Goal: Entertainment & Leisure: Consume media (video, audio)

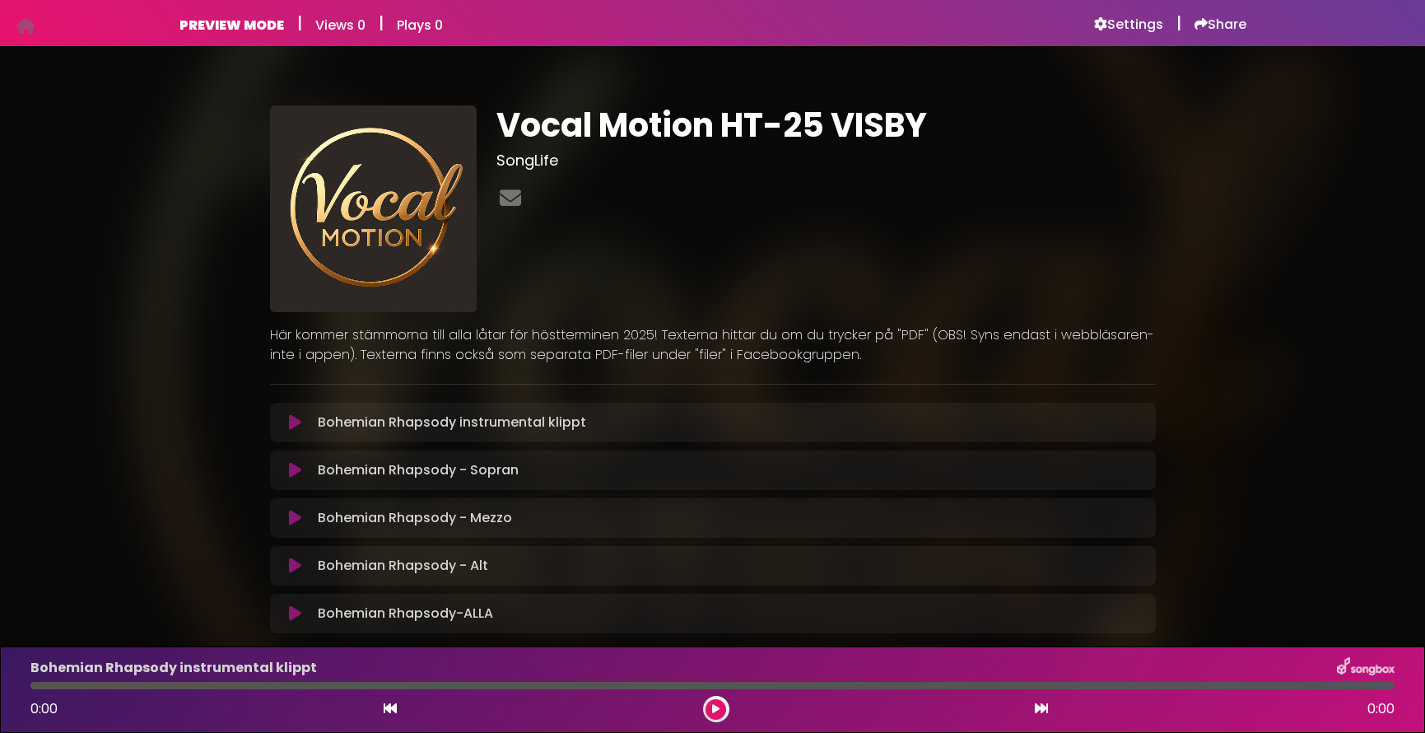
scroll to position [91, 0]
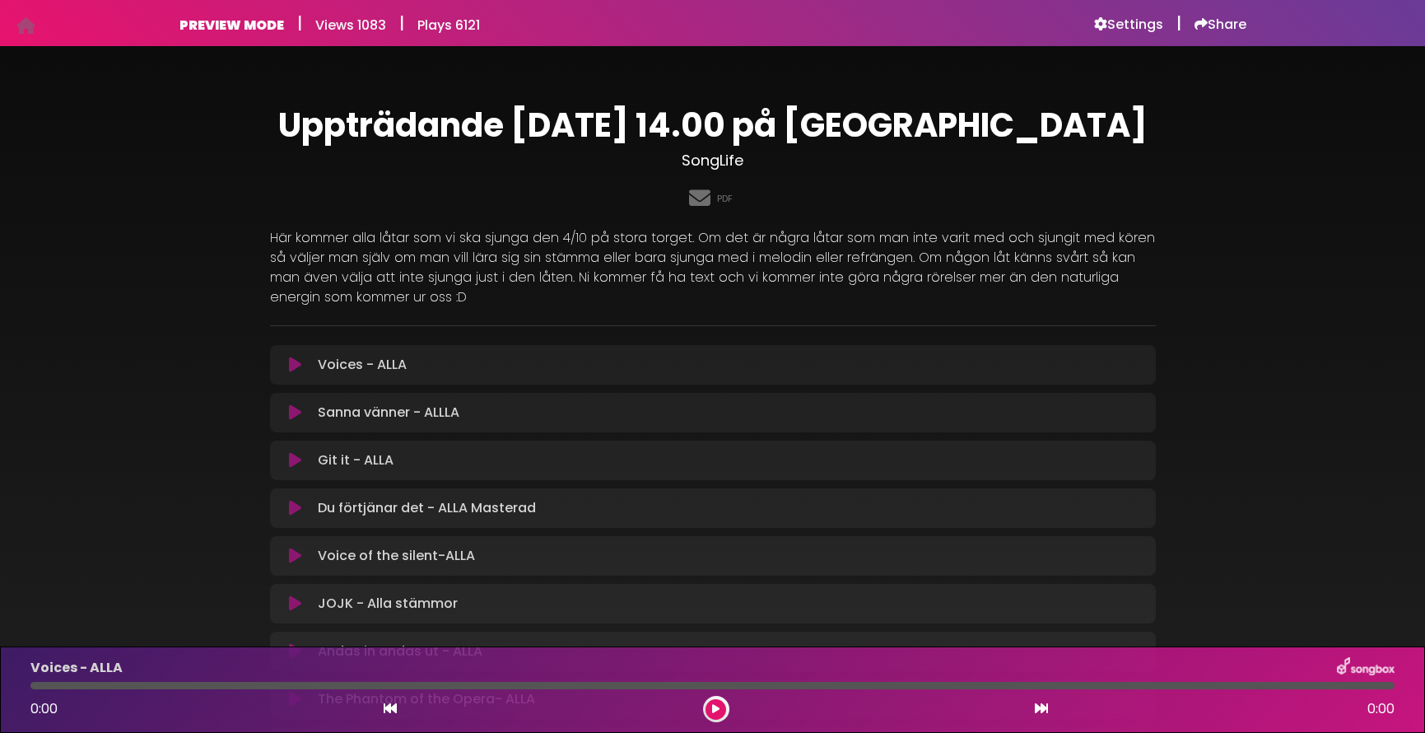
click at [300, 510] on icon at bounding box center [295, 508] width 12 height 16
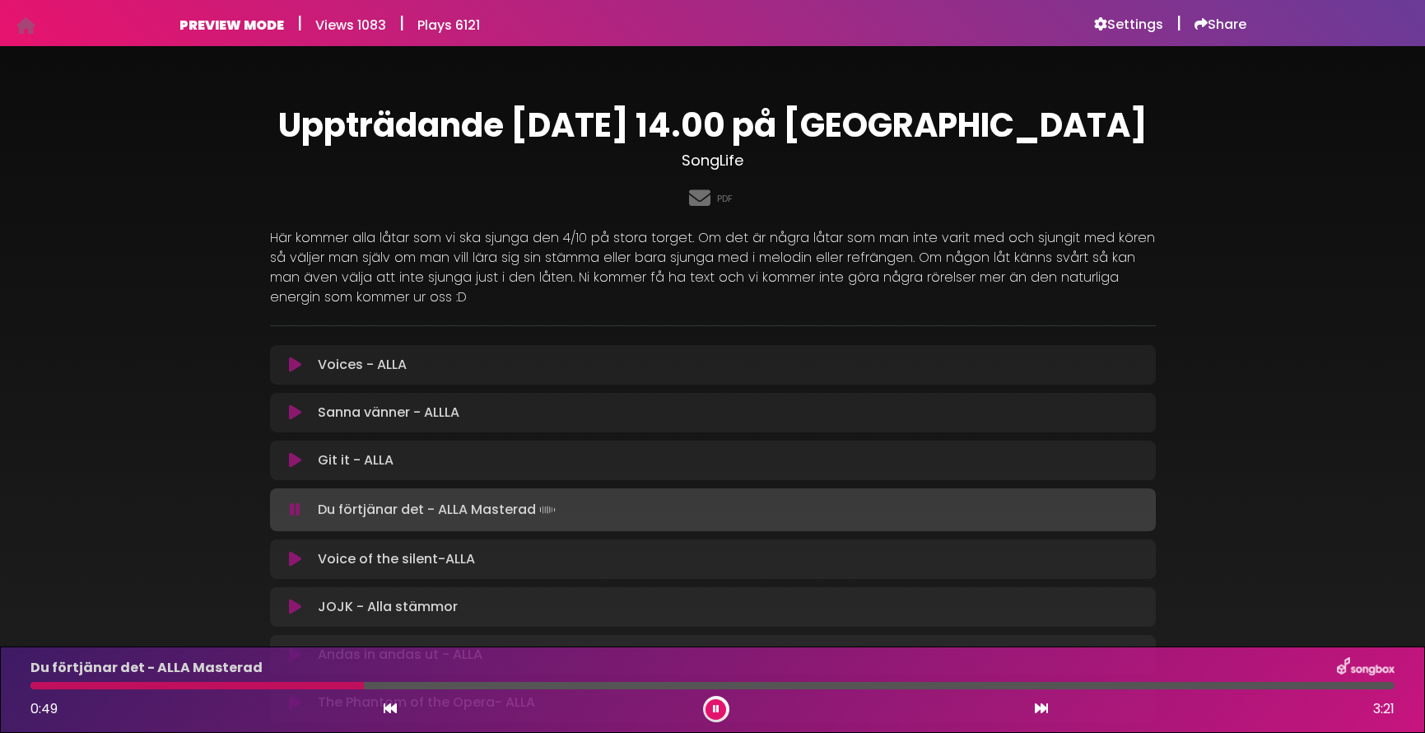
click at [293, 513] on icon at bounding box center [295, 509] width 11 height 16
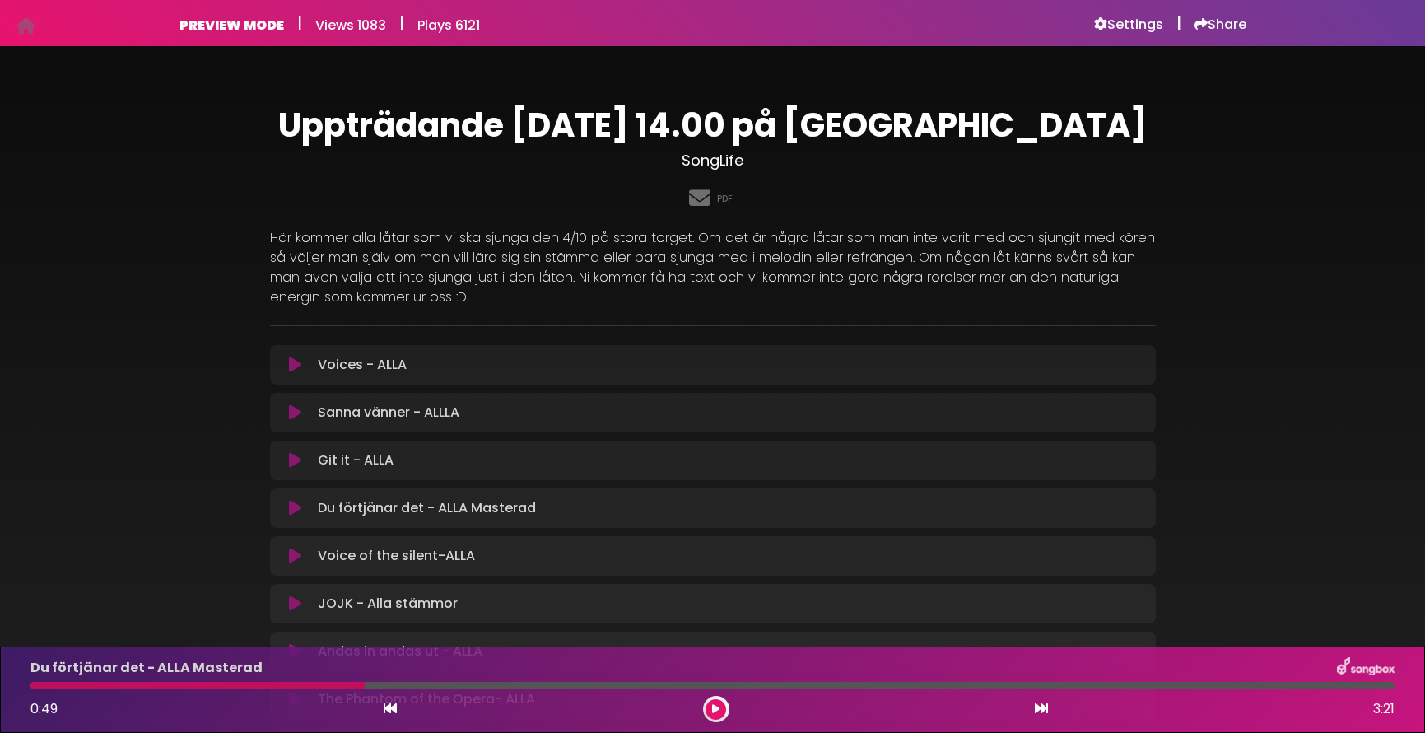
click at [301, 363] on button at bounding box center [296, 365] width 32 height 16
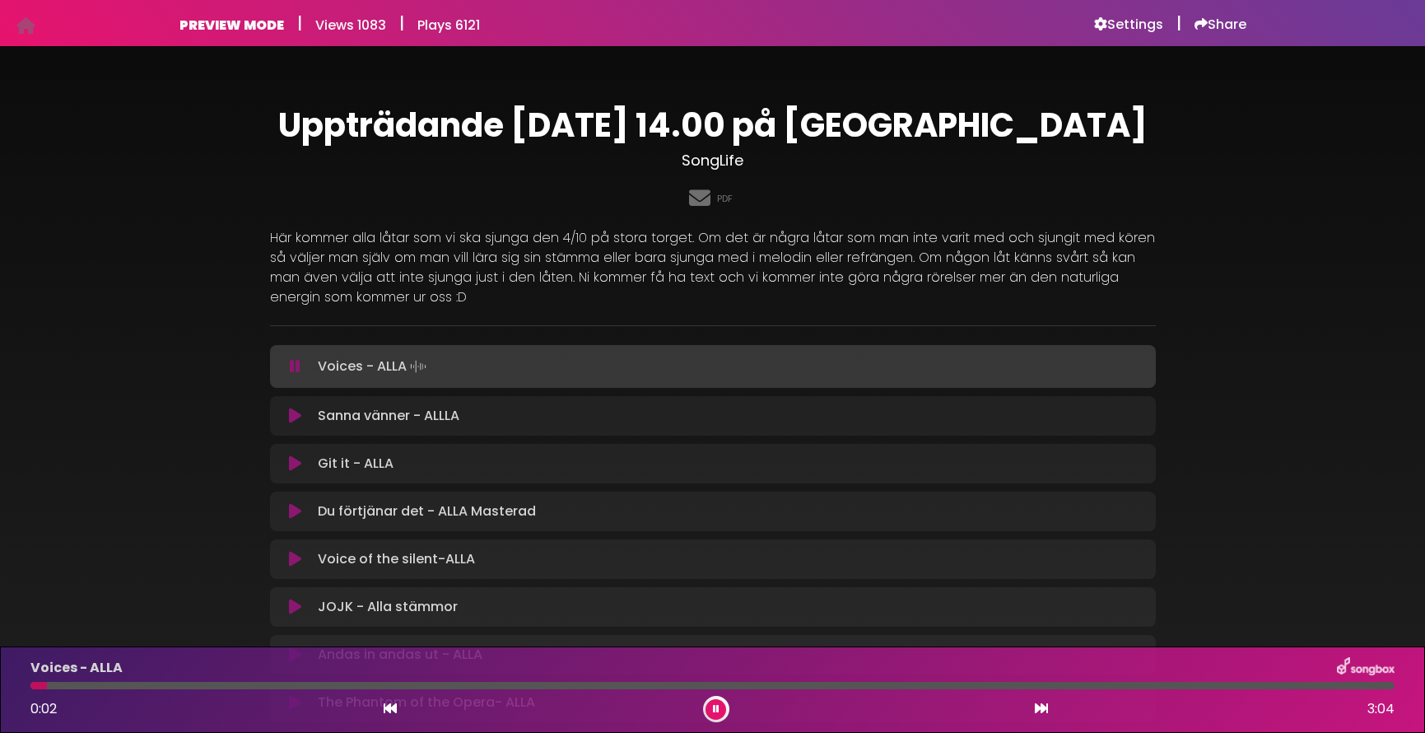
click at [478, 683] on div at bounding box center [712, 685] width 1364 height 7
click at [413, 685] on div at bounding box center [712, 685] width 1364 height 7
click at [300, 415] on icon at bounding box center [295, 416] width 12 height 16
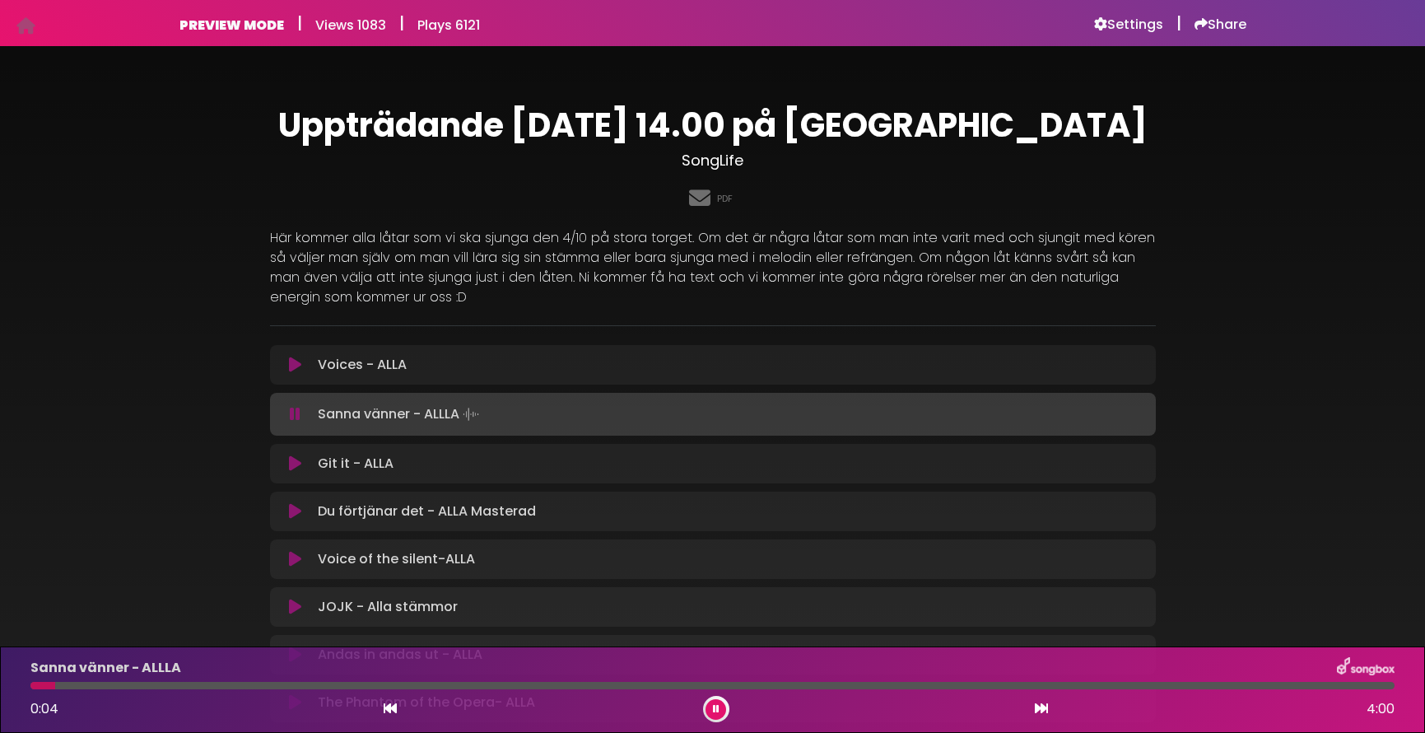
click at [142, 685] on div at bounding box center [712, 685] width 1364 height 7
click at [250, 688] on div at bounding box center [712, 685] width 1364 height 7
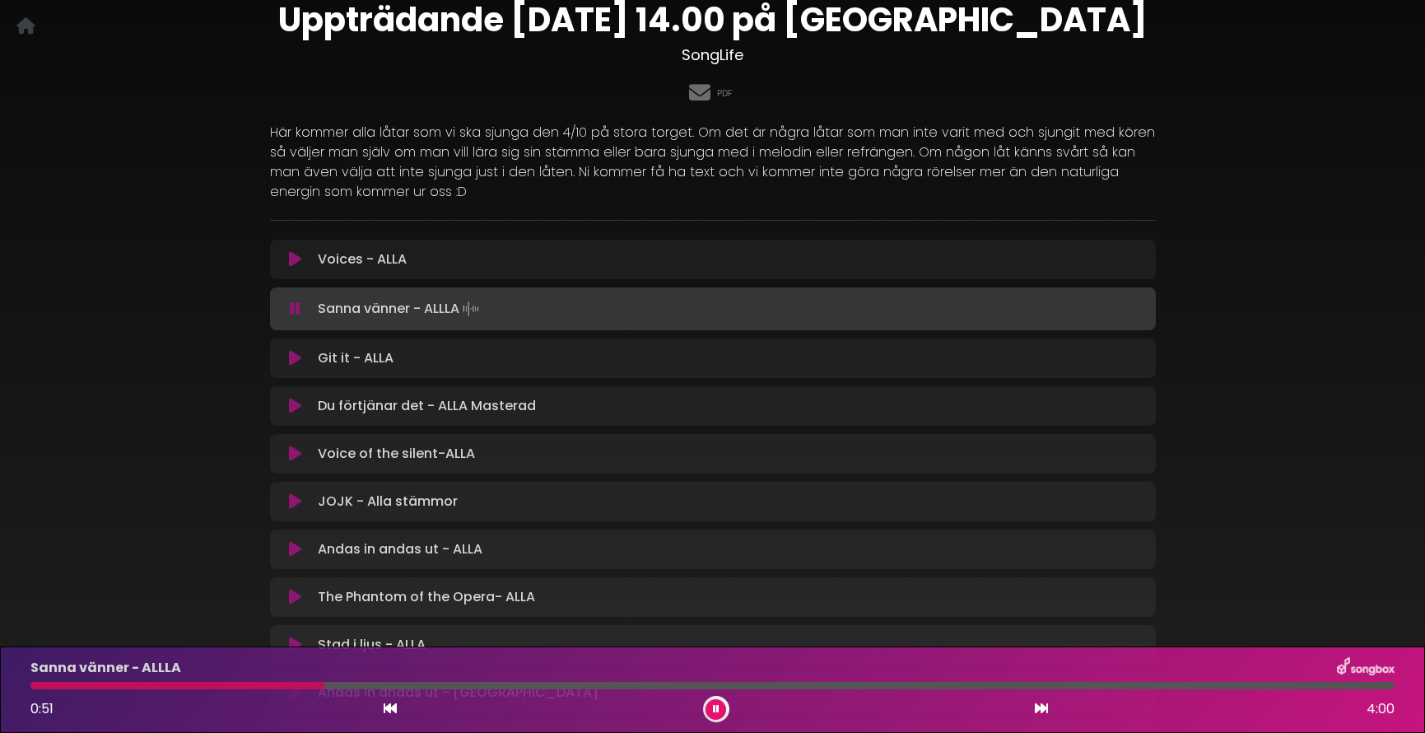
scroll to position [108, 0]
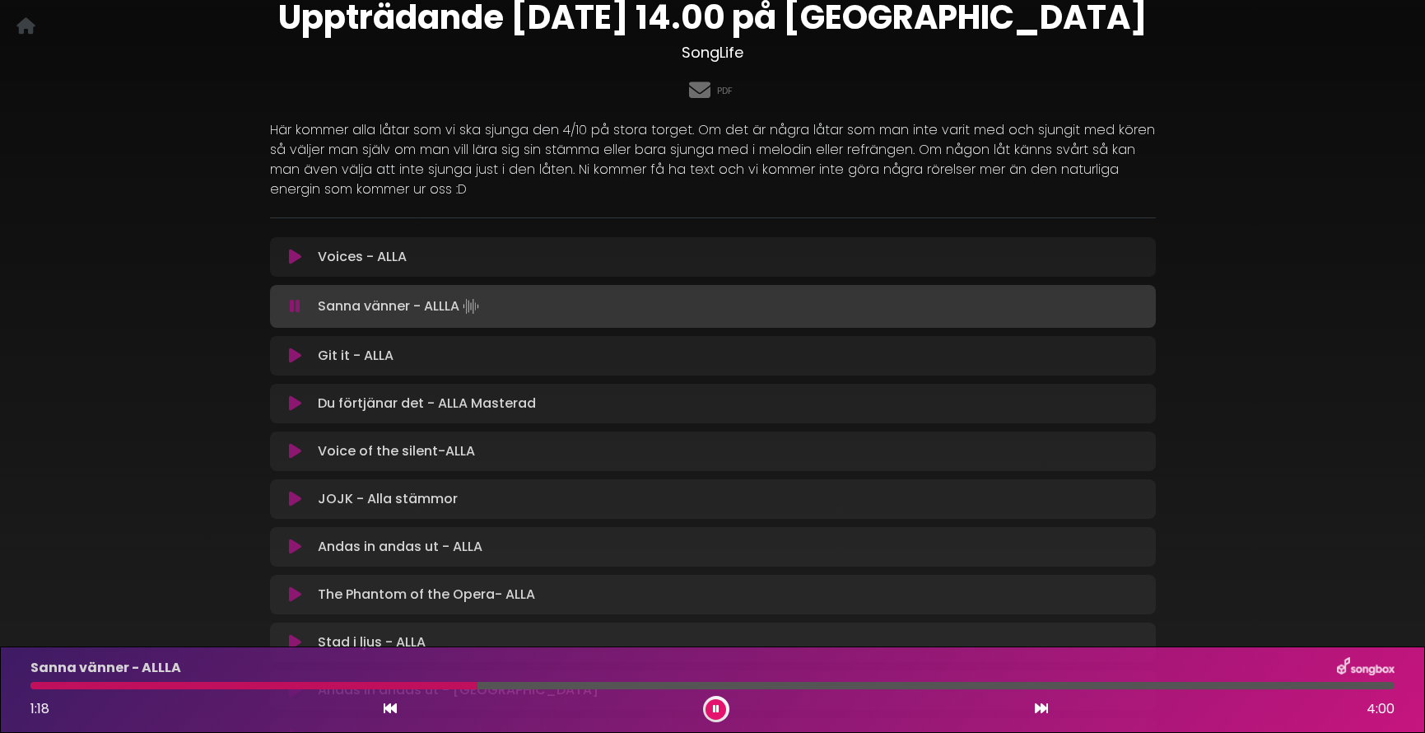
click at [958, 688] on div at bounding box center [712, 685] width 1364 height 7
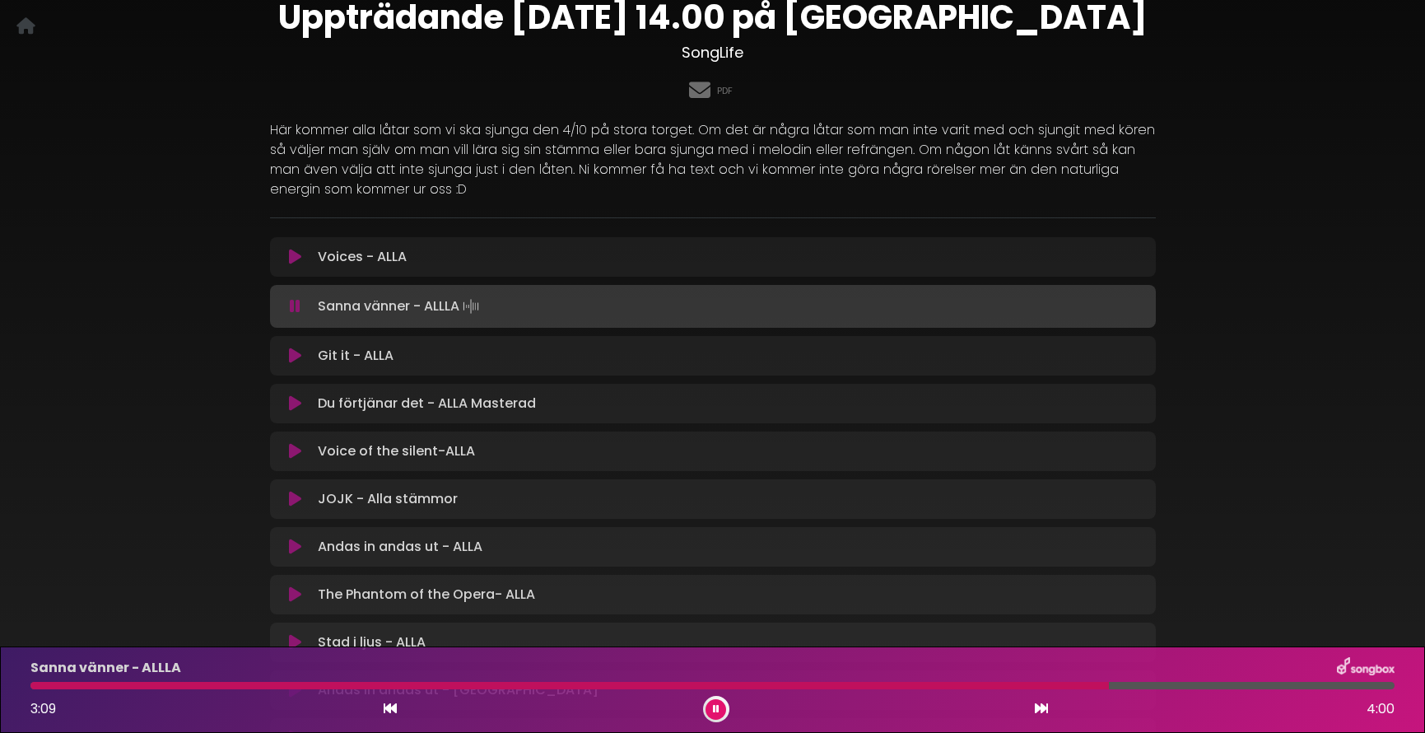
click at [296, 500] on icon at bounding box center [295, 499] width 12 height 16
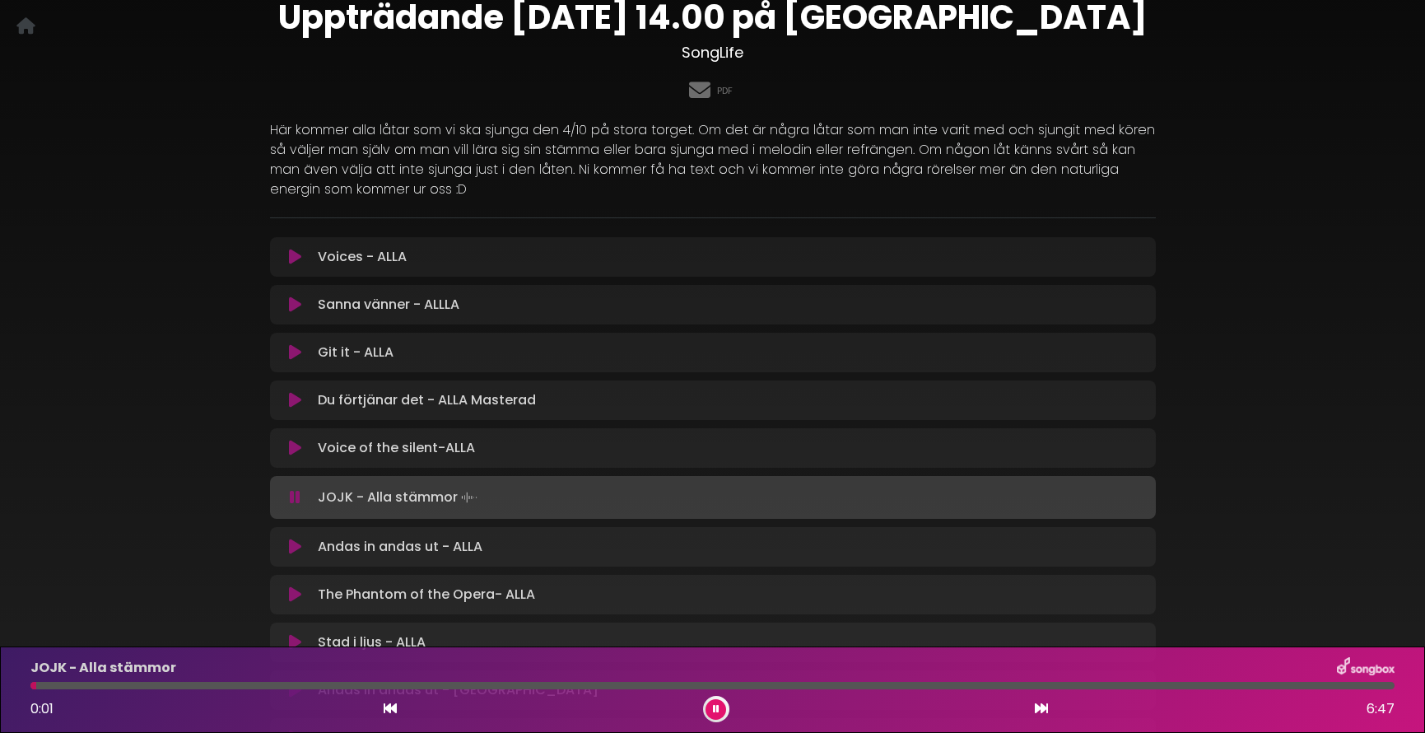
click at [153, 685] on div at bounding box center [712, 685] width 1364 height 7
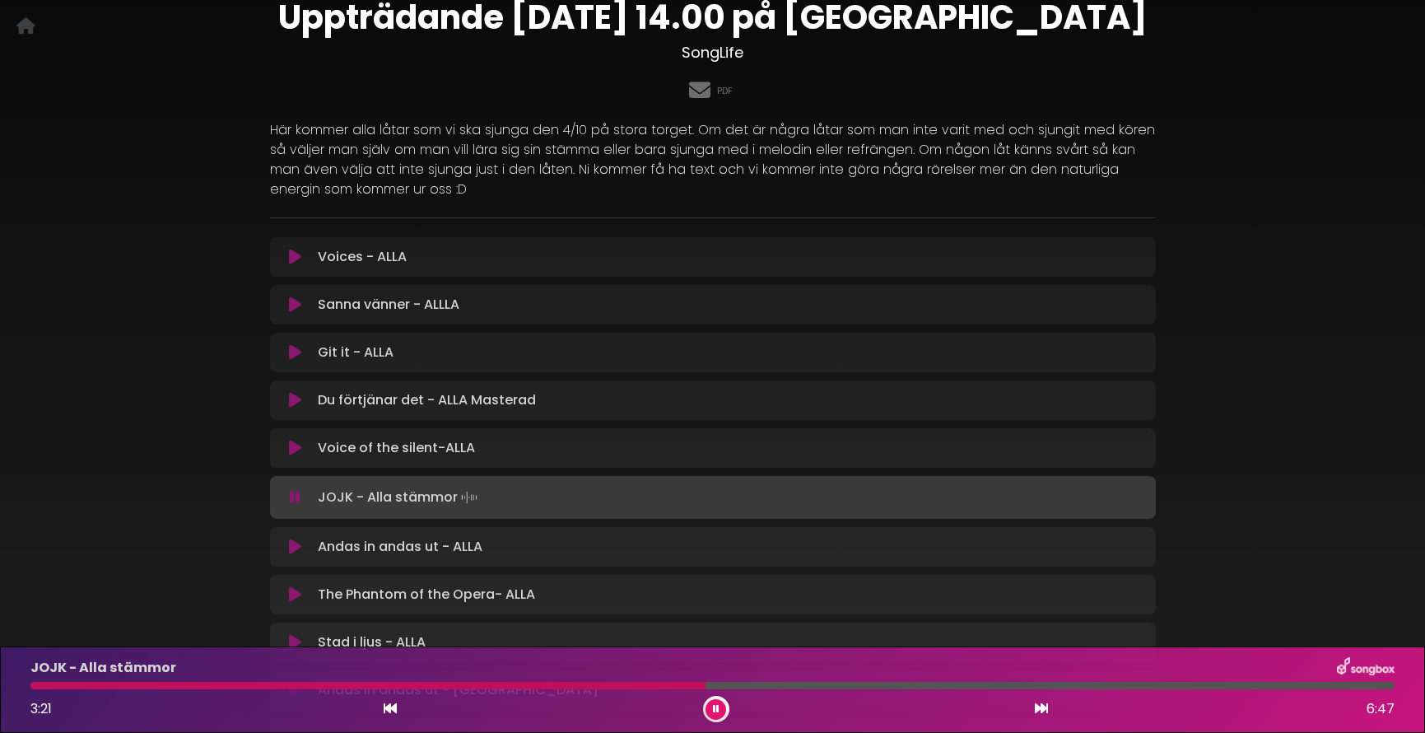
click at [704, 711] on div at bounding box center [716, 709] width 26 height 26
click at [706, 711] on button at bounding box center [716, 709] width 21 height 21
